Goal: Task Accomplishment & Management: Manage account settings

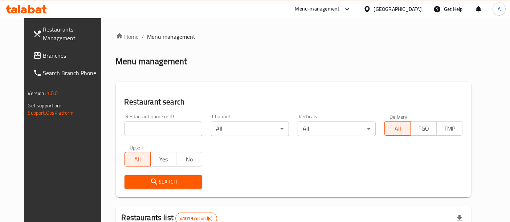
click at [156, 132] on input "search" at bounding box center [163, 129] width 78 height 15
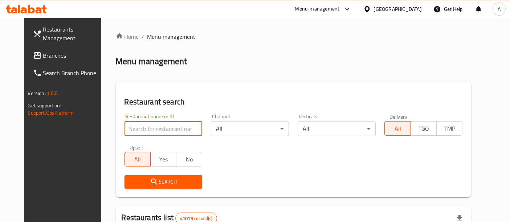
click at [43, 58] on span "Branches" at bounding box center [73, 55] width 61 height 9
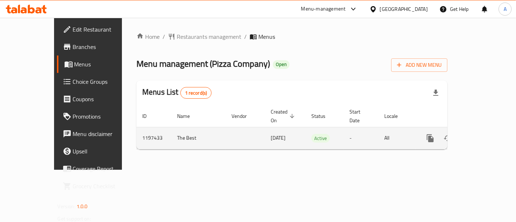
click at [487, 134] on icon "enhanced table" at bounding box center [482, 138] width 9 height 9
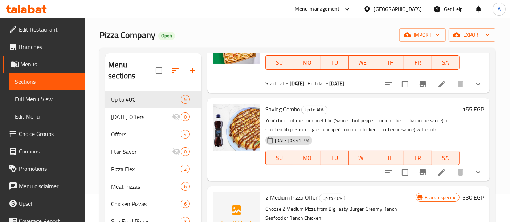
scroll to position [22, 0]
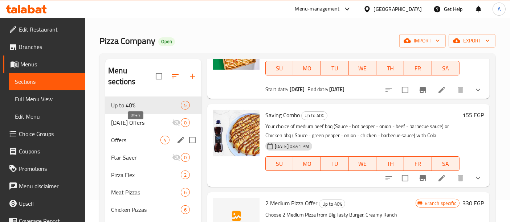
click at [150, 136] on span "Offers" at bounding box center [135, 140] width 49 height 9
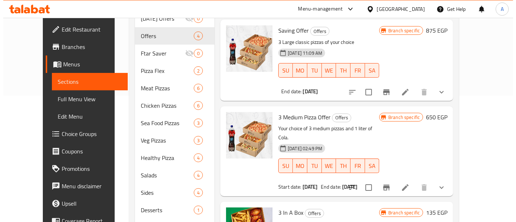
scroll to position [127, 0]
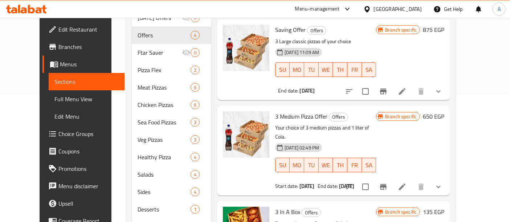
click at [386, 184] on icon "Branch-specific-item" at bounding box center [383, 187] width 7 height 6
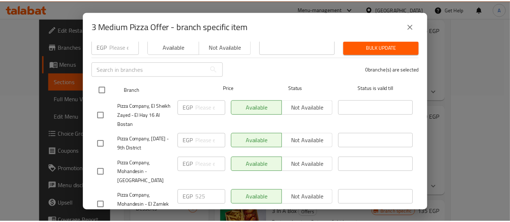
scroll to position [137, 0]
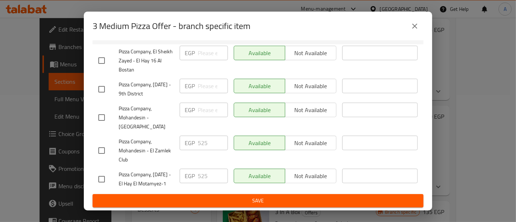
click at [414, 24] on icon "close" at bounding box center [414, 26] width 9 height 9
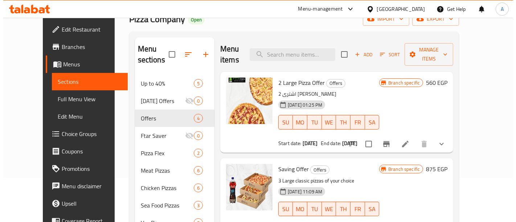
scroll to position [42, 0]
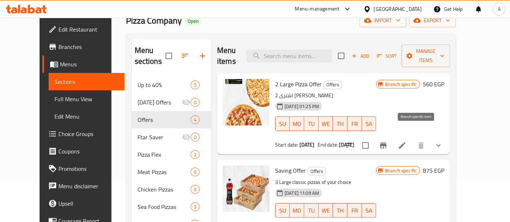
click at [387, 141] on icon "Branch-specific-item" at bounding box center [383, 145] width 9 height 9
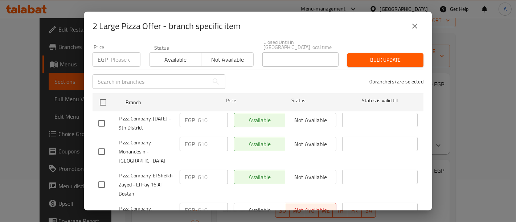
scroll to position [68, 0]
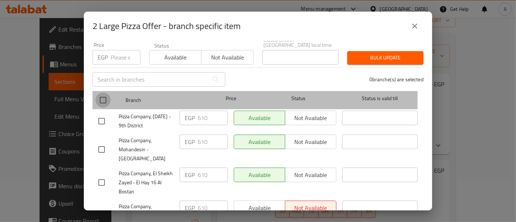
click at [104, 94] on input "checkbox" at bounding box center [102, 100] width 15 height 15
checkbox input "true"
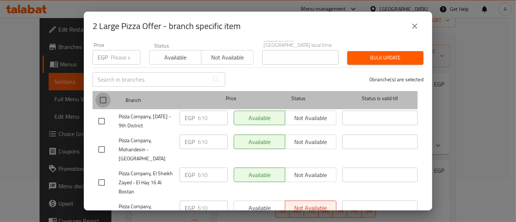
checkbox input "true"
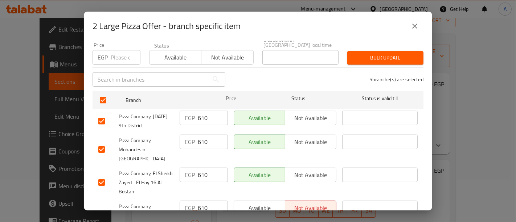
click at [209, 114] on input "610" at bounding box center [213, 118] width 30 height 15
type input "880"
click at [207, 135] on input "610" at bounding box center [213, 142] width 30 height 15
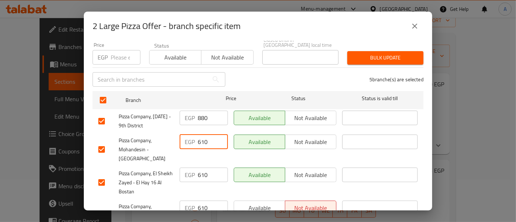
click at [207, 135] on input "610" at bounding box center [213, 142] width 30 height 15
type input "880"
click at [210, 169] on input "610" at bounding box center [213, 175] width 30 height 15
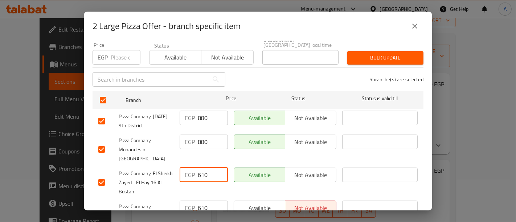
click at [210, 169] on input "610" at bounding box center [213, 175] width 30 height 15
type input "880"
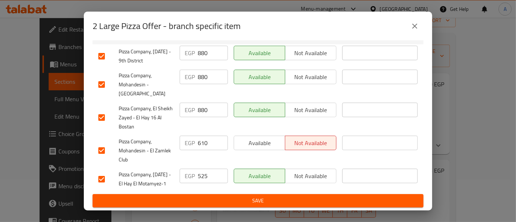
scroll to position [137, 0]
click at [210, 169] on input "525" at bounding box center [213, 176] width 30 height 15
type input "880"
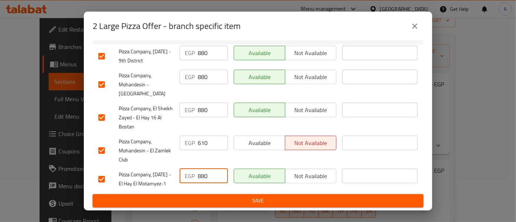
click at [207, 136] on input "610" at bounding box center [213, 143] width 30 height 15
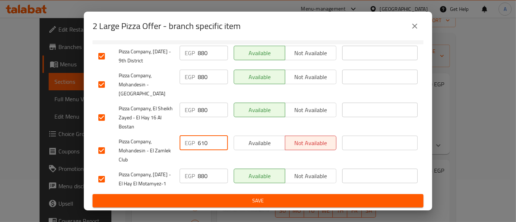
click at [207, 136] on input "610" at bounding box center [213, 143] width 30 height 15
type input "880"
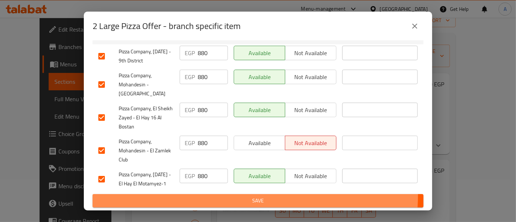
click at [239, 196] on button "Save" at bounding box center [258, 200] width 331 height 13
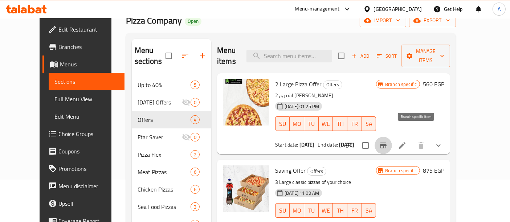
click at [386, 143] on icon "Branch-specific-item" at bounding box center [383, 146] width 7 height 6
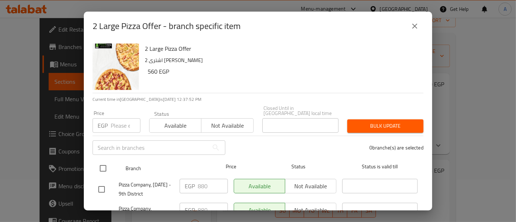
click at [102, 163] on input "checkbox" at bounding box center [102, 168] width 15 height 15
checkbox input "true"
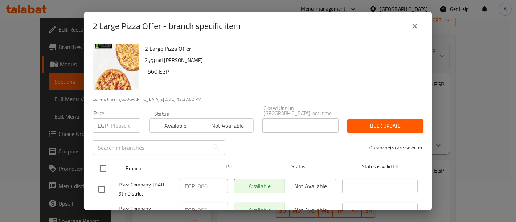
checkbox input "true"
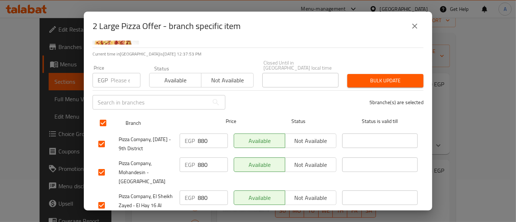
scroll to position [46, 0]
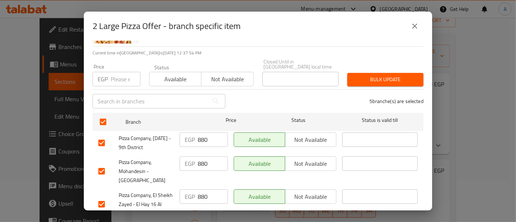
click at [210, 136] on input "880" at bounding box center [213, 139] width 30 height 15
type input "8"
type input "920"
click at [208, 161] on input "880" at bounding box center [213, 163] width 30 height 15
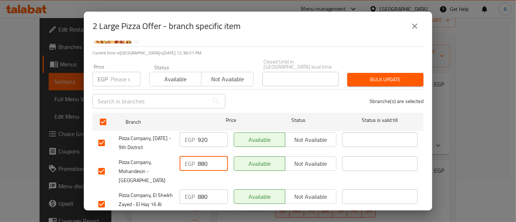
click at [208, 161] on input "880" at bounding box center [213, 163] width 30 height 15
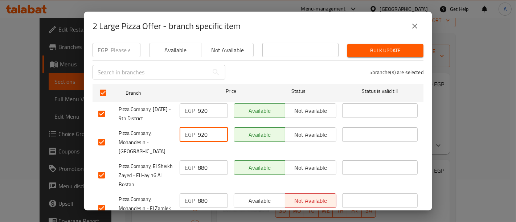
scroll to position [76, 0]
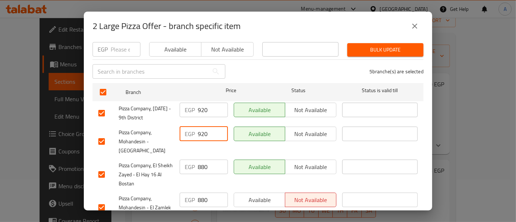
type input "920"
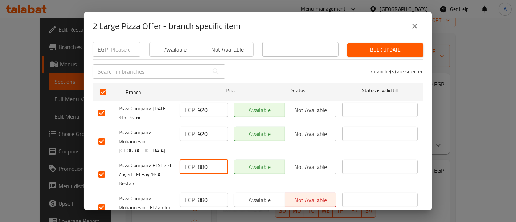
click at [206, 160] on input "880" at bounding box center [213, 167] width 30 height 15
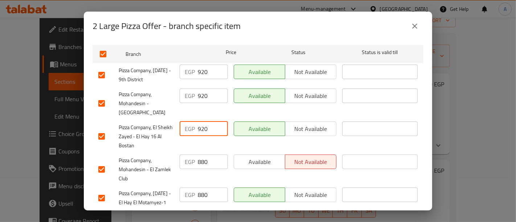
scroll to position [115, 0]
type input "920"
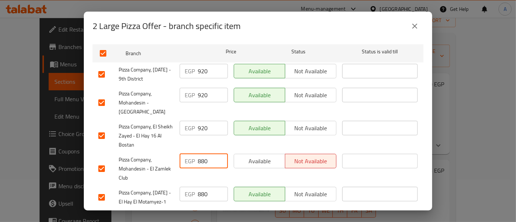
click at [208, 156] on input "880" at bounding box center [213, 161] width 30 height 15
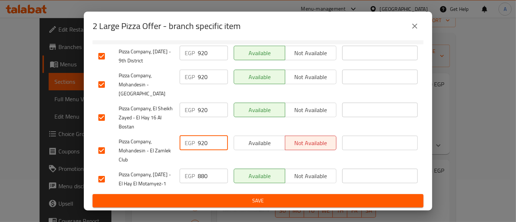
type input "920"
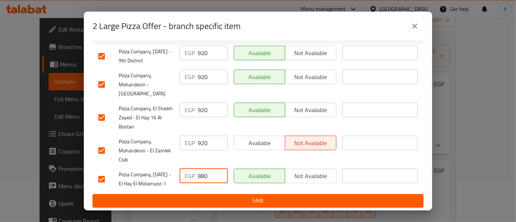
click at [206, 169] on input "880" at bounding box center [213, 176] width 30 height 15
type input "8"
type input "920"
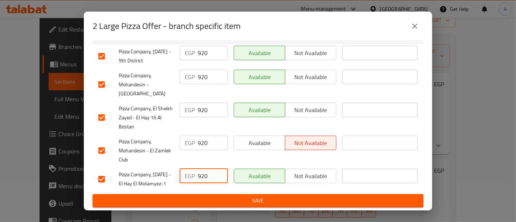
click at [221, 203] on span "Save" at bounding box center [257, 200] width 319 height 9
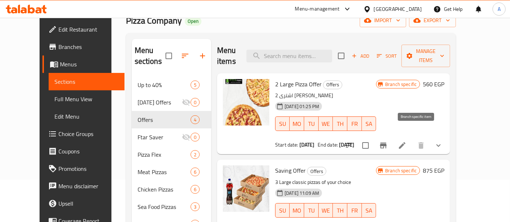
click at [387, 141] on icon "Branch-specific-item" at bounding box center [383, 145] width 9 height 9
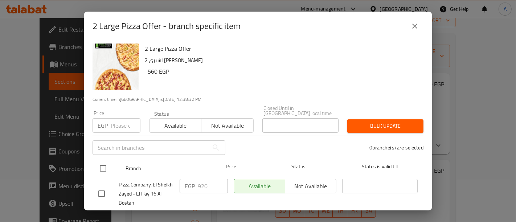
click at [102, 164] on input "checkbox" at bounding box center [102, 168] width 15 height 15
checkbox input "true"
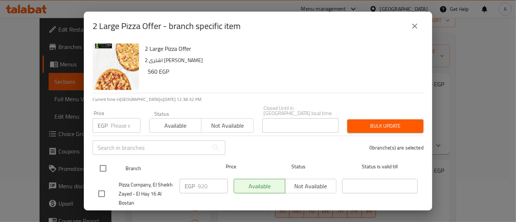
checkbox input "true"
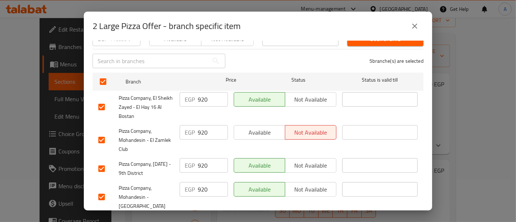
click at [209, 97] on input "920" at bounding box center [213, 99] width 30 height 15
type input "990"
click at [209, 129] on input "920" at bounding box center [213, 132] width 30 height 15
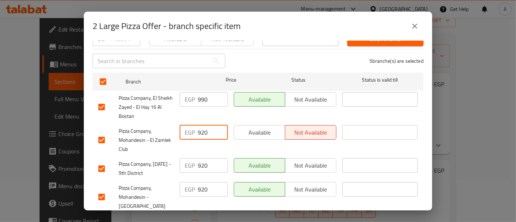
click at [209, 129] on input "920" at bounding box center [213, 132] width 30 height 15
type input "990"
click at [206, 162] on input "920" at bounding box center [213, 165] width 30 height 15
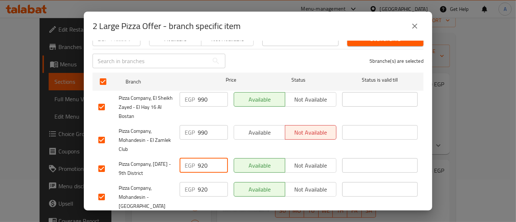
click at [206, 162] on input "920" at bounding box center [213, 165] width 30 height 15
type input "990"
click at [205, 185] on input "920" at bounding box center [213, 189] width 30 height 15
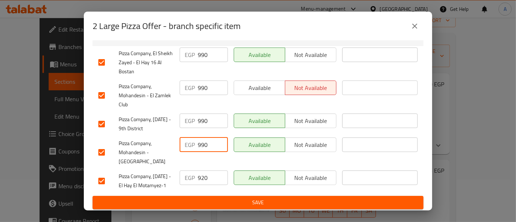
scroll to position [137, 0]
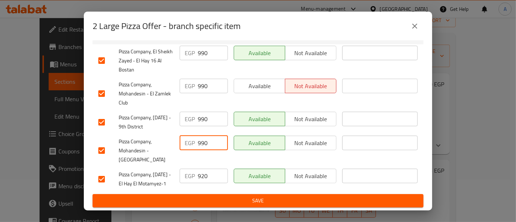
type input "990"
click at [206, 169] on input "920" at bounding box center [213, 176] width 30 height 15
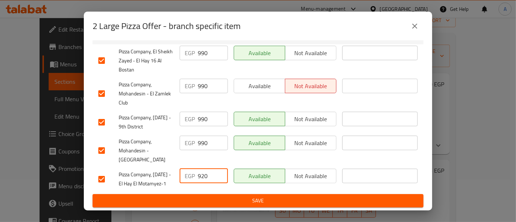
click at [206, 169] on input "920" at bounding box center [213, 176] width 30 height 15
type input "990"
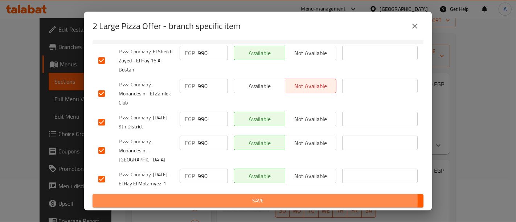
click at [227, 202] on span "Save" at bounding box center [257, 200] width 319 height 9
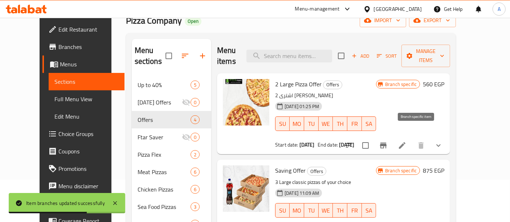
click at [387, 141] on icon "Branch-specific-item" at bounding box center [383, 145] width 9 height 9
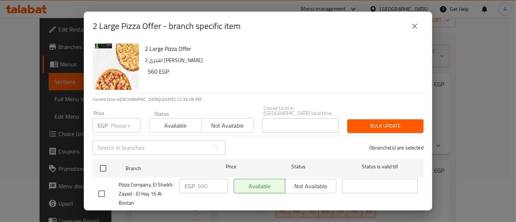
scroll to position [19, 0]
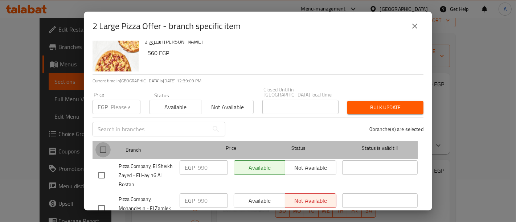
click at [104, 148] on input "checkbox" at bounding box center [102, 149] width 15 height 15
checkbox input "true"
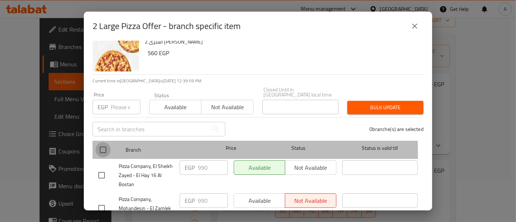
checkbox input "true"
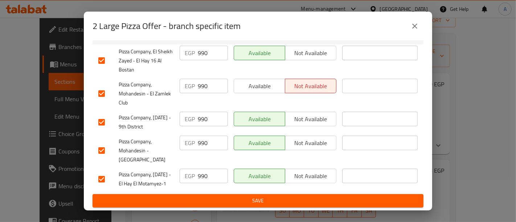
scroll to position [95, 0]
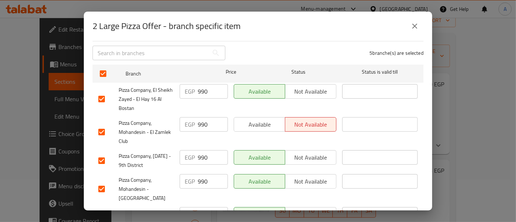
click at [210, 86] on input "990" at bounding box center [213, 91] width 30 height 15
type input "975"
click at [209, 122] on input "990" at bounding box center [213, 124] width 30 height 15
type input "975"
click at [212, 153] on input "990" at bounding box center [213, 157] width 30 height 15
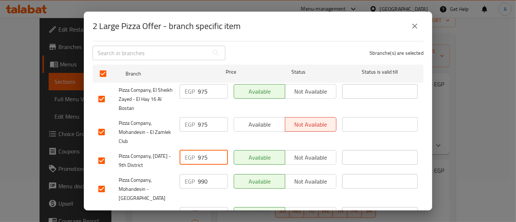
type input "975"
click at [209, 175] on input "990" at bounding box center [213, 181] width 30 height 15
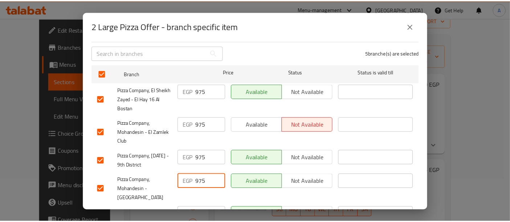
scroll to position [137, 0]
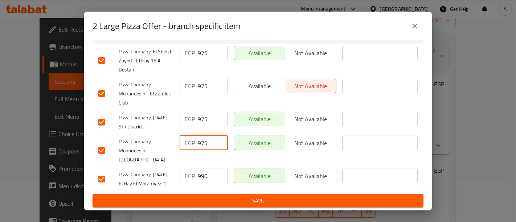
type input "975"
click at [209, 169] on input "990" at bounding box center [213, 176] width 30 height 15
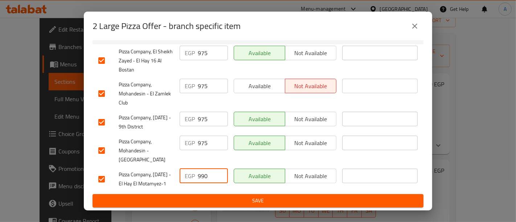
click at [209, 169] on input "990" at bounding box center [213, 176] width 30 height 15
type input "975"
click at [216, 200] on span "Save" at bounding box center [257, 200] width 319 height 9
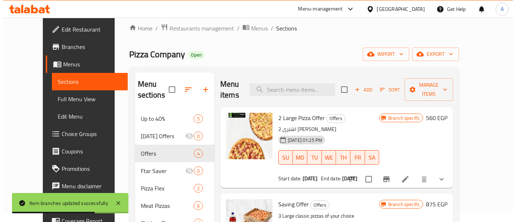
scroll to position [0, 0]
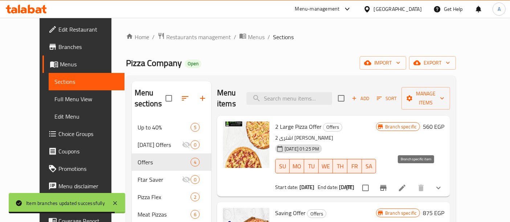
click at [386, 185] on icon "Branch-specific-item" at bounding box center [383, 188] width 7 height 6
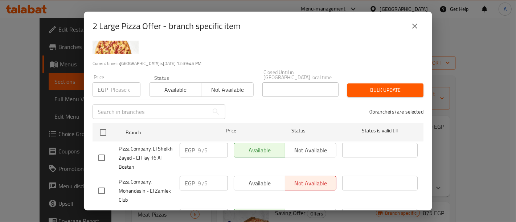
scroll to position [38, 0]
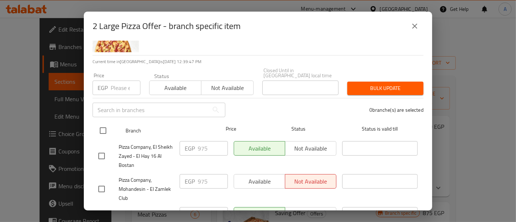
click at [100, 126] on input "checkbox" at bounding box center [102, 130] width 15 height 15
checkbox input "true"
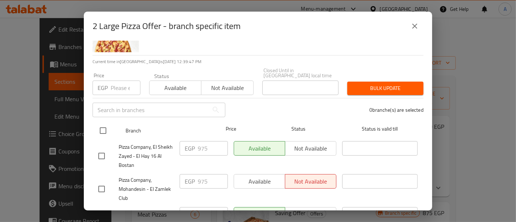
checkbox input "true"
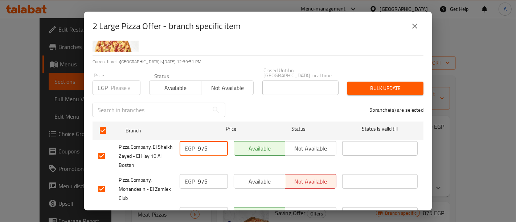
click at [208, 146] on input "975" at bounding box center [213, 148] width 30 height 15
type input "965"
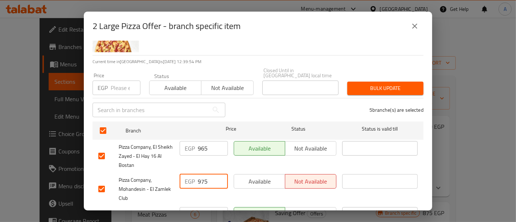
click at [207, 174] on input "975" at bounding box center [213, 181] width 30 height 15
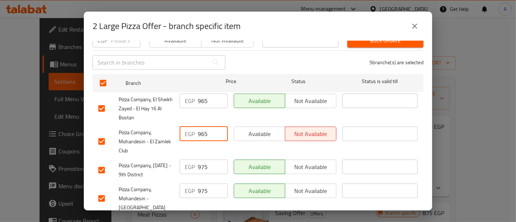
type input "965"
click at [208, 162] on input "975" at bounding box center [213, 167] width 30 height 15
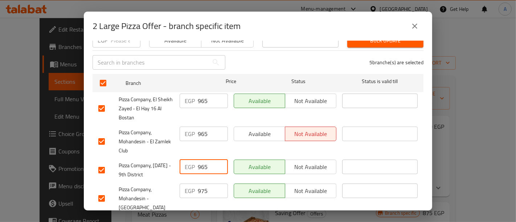
scroll to position [118, 0]
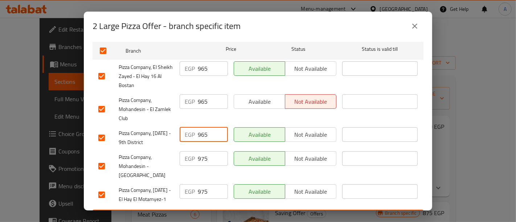
type input "965"
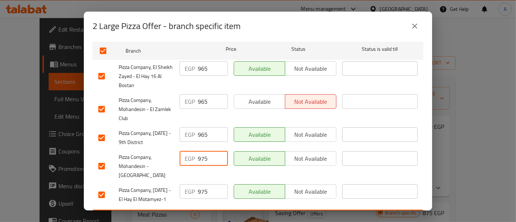
click at [209, 156] on input "975" at bounding box center [213, 158] width 30 height 15
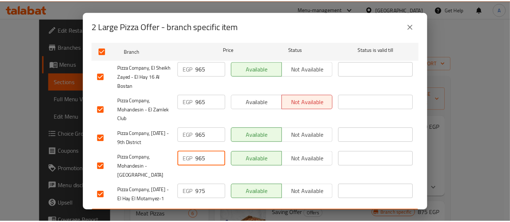
scroll to position [137, 0]
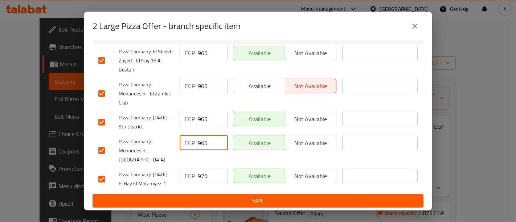
type input "965"
click at [207, 169] on input "975" at bounding box center [213, 176] width 30 height 15
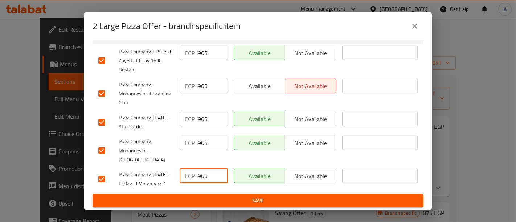
type input "965"
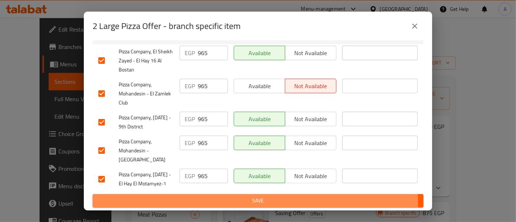
click at [209, 204] on span "Save" at bounding box center [257, 200] width 319 height 9
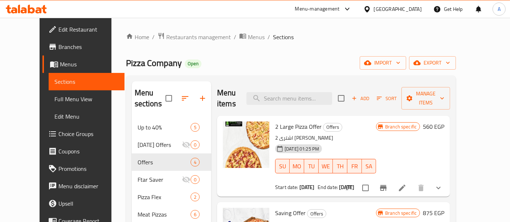
click at [340, 8] on div "Menu-management" at bounding box center [317, 9] width 45 height 9
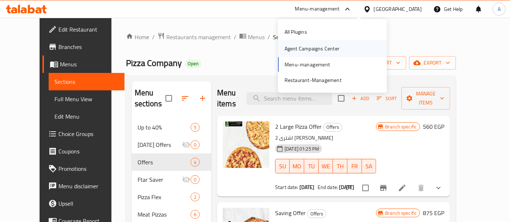
click at [312, 49] on div "Agent Campaigns Center" at bounding box center [311, 49] width 55 height 8
